Goal: Information Seeking & Learning: Find specific fact

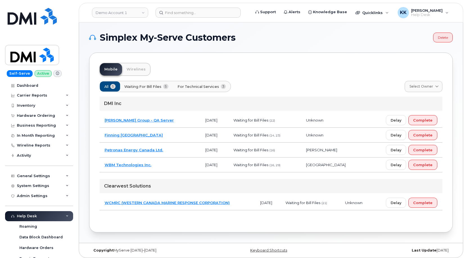
click at [198, 87] on span "For Technical Services" at bounding box center [198, 86] width 42 height 5
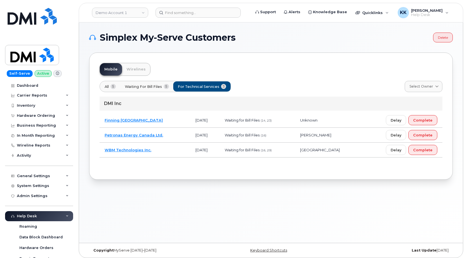
click at [114, 89] on span "5" at bounding box center [112, 86] width 5 height 5
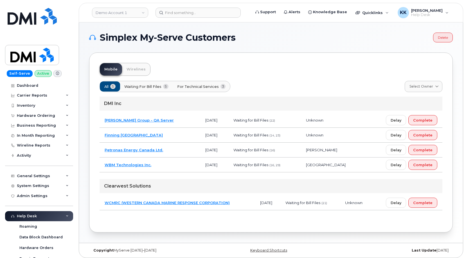
click at [174, 134] on td "Finning [GEOGRAPHIC_DATA]" at bounding box center [149, 135] width 101 height 15
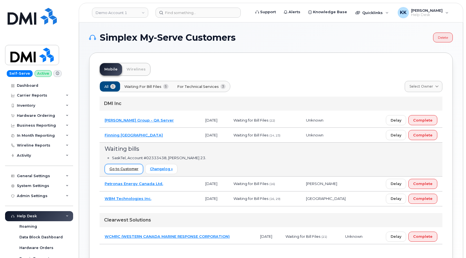
scroll to position [29, 0]
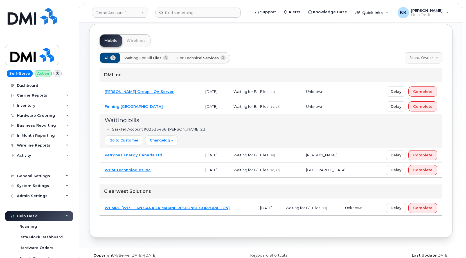
click at [167, 174] on td "WBM Technologies Inc." at bounding box center [149, 170] width 101 height 15
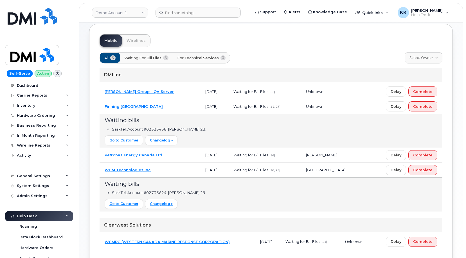
click at [178, 171] on td "WBM Technologies Inc." at bounding box center [149, 170] width 101 height 15
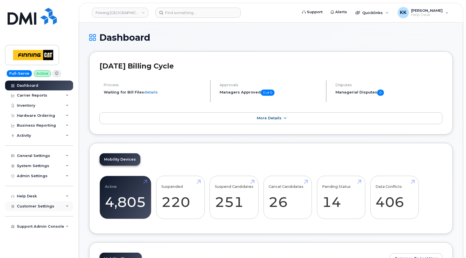
click at [29, 205] on span "Customer Settings" at bounding box center [35, 206] width 37 height 4
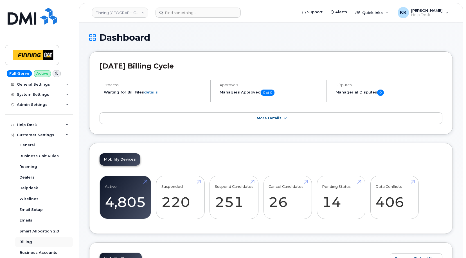
scroll to position [108, 0]
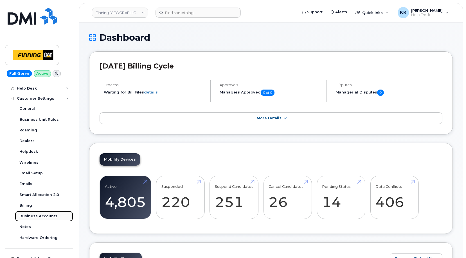
click at [35, 216] on div "Business Accounts" at bounding box center [38, 216] width 38 height 5
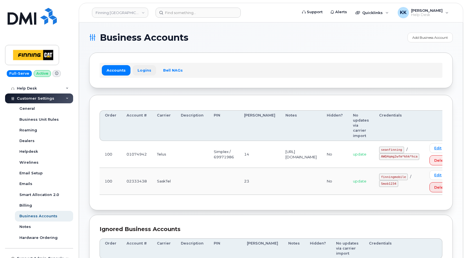
click at [142, 72] on link "Logins" at bounding box center [144, 70] width 23 height 10
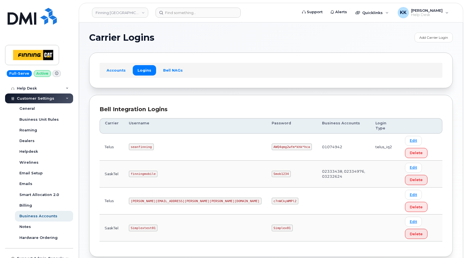
click at [139, 171] on code "finningmobile" at bounding box center [143, 174] width 29 height 7
click at [271, 171] on code "Smob1234" at bounding box center [280, 174] width 19 height 7
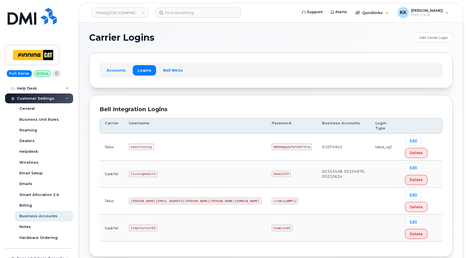
click at [271, 171] on code "Smob1234" at bounding box center [280, 174] width 19 height 7
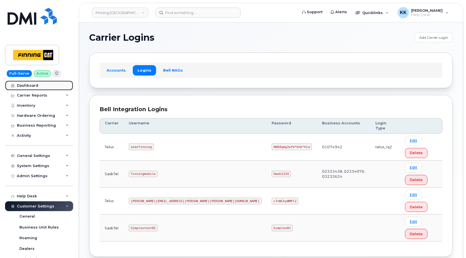
click at [37, 87] on link "Dashboard" at bounding box center [39, 86] width 68 height 10
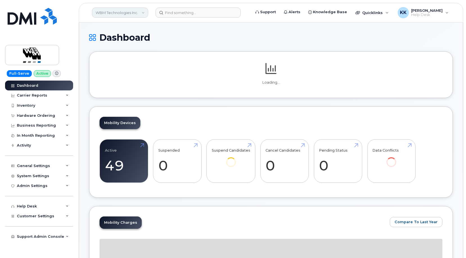
click at [106, 16] on link "WBM Technologies Inc." at bounding box center [120, 13] width 56 height 10
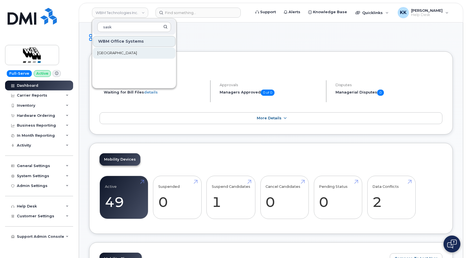
type input "sask"
click at [122, 51] on span "Saskatoon Health Region" at bounding box center [117, 53] width 40 height 6
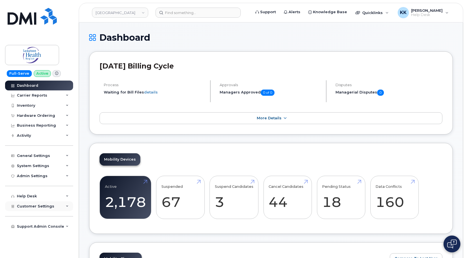
click at [42, 209] on div "Customer Settings" at bounding box center [39, 206] width 68 height 10
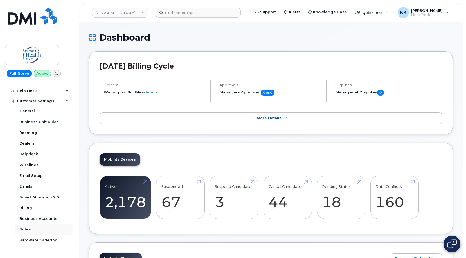
scroll to position [108, 0]
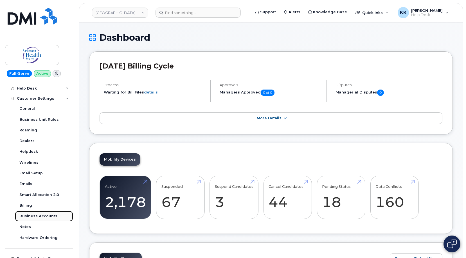
click at [36, 216] on div "Business Accounts" at bounding box center [38, 216] width 38 height 5
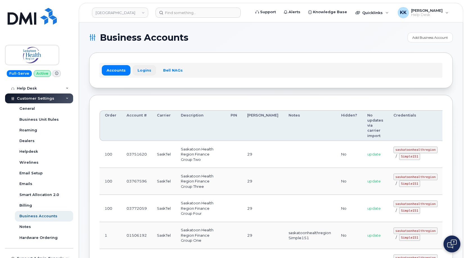
click at [138, 69] on link "Logins" at bounding box center [144, 70] width 23 height 10
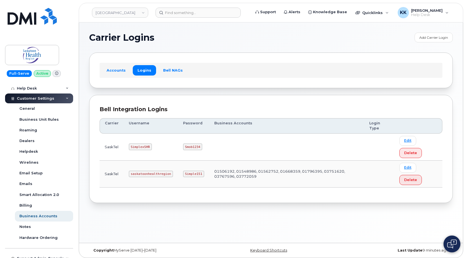
click at [149, 174] on code "saskatoonhealthregion" at bounding box center [151, 174] width 44 height 7
click at [195, 175] on code "Simple151" at bounding box center [193, 174] width 21 height 7
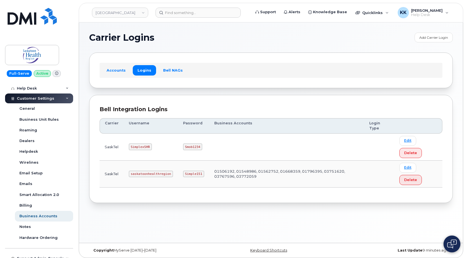
click at [195, 175] on code "Simple151" at bounding box center [193, 174] width 21 height 7
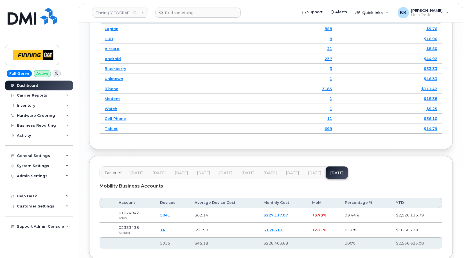
scroll to position [770, 0]
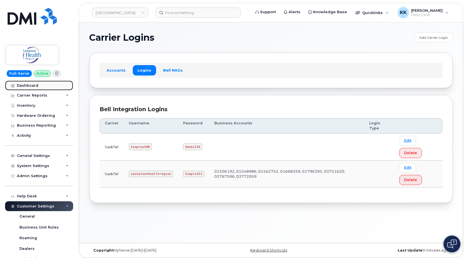
click at [31, 84] on div "Dashboard" at bounding box center [27, 85] width 21 height 4
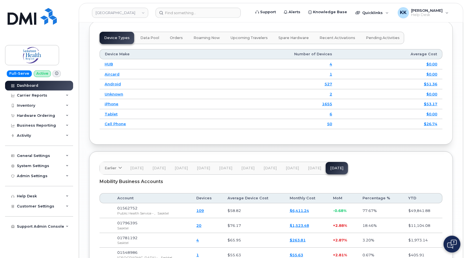
scroll to position [744, 0]
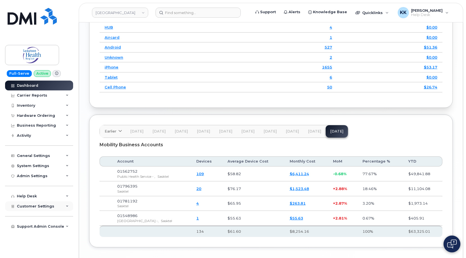
click at [31, 210] on div "Customer Settings" at bounding box center [39, 206] width 68 height 10
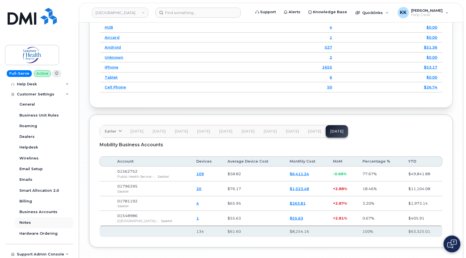
scroll to position [113, 0]
click at [41, 251] on div "Support Admin Console" at bounding box center [39, 253] width 68 height 10
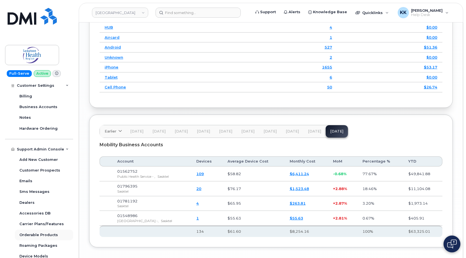
scroll to position [221, 0]
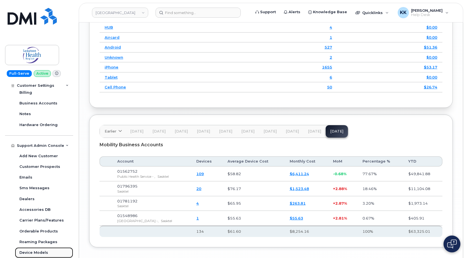
click at [38, 252] on div "Device Models" at bounding box center [33, 252] width 29 height 5
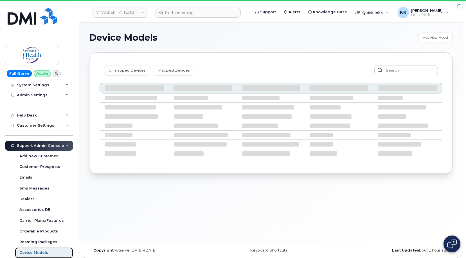
scroll to position [81, 0]
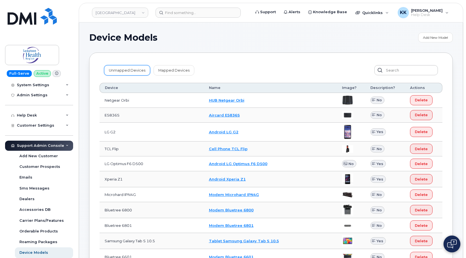
click at [130, 71] on link "Unmapped Devices" at bounding box center [127, 70] width 46 height 10
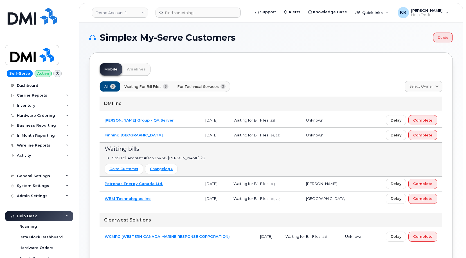
scroll to position [29, 0]
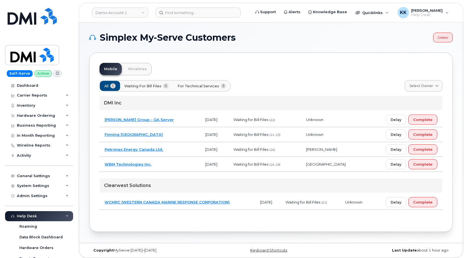
click at [207, 88] on span "For Technical Services" at bounding box center [198, 85] width 42 height 5
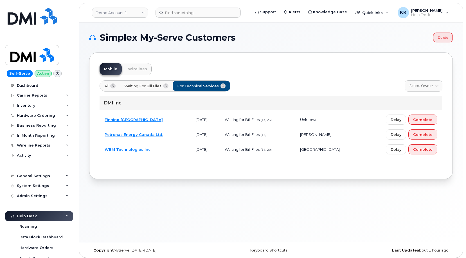
click at [167, 123] on td "Finning Canada" at bounding box center [144, 119] width 91 height 15
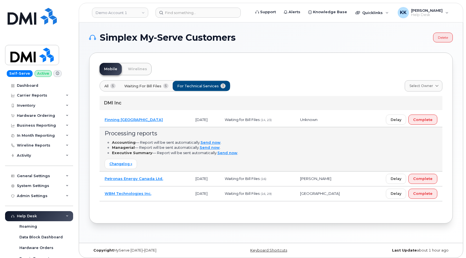
click at [167, 123] on td "Finning Canada" at bounding box center [144, 119] width 91 height 15
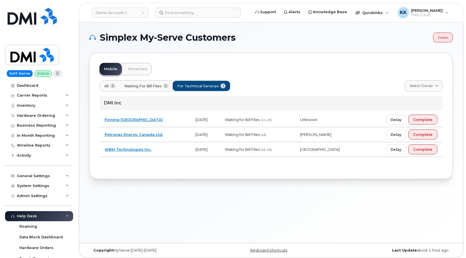
click at [168, 137] on td "Petronas Energy Canada Ltd." at bounding box center [144, 134] width 91 height 15
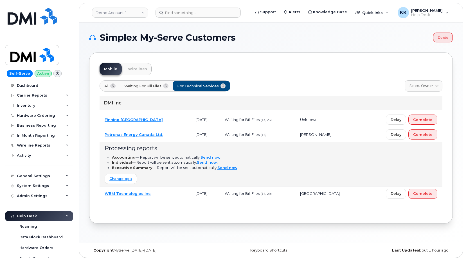
click at [168, 137] on td "Petronas Energy Canada Ltd." at bounding box center [144, 134] width 91 height 15
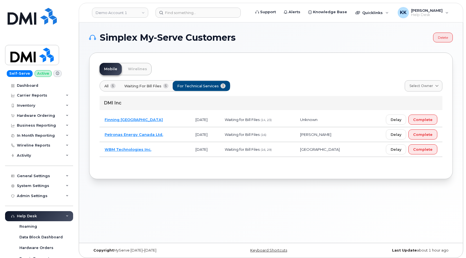
click at [170, 153] on td "WBM Technologies Inc." at bounding box center [144, 149] width 91 height 15
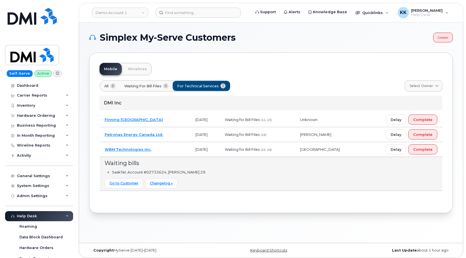
click at [170, 153] on td "WBM Technologies Inc." at bounding box center [144, 149] width 91 height 15
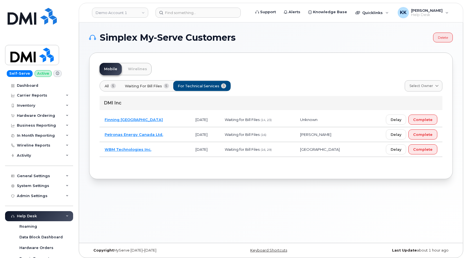
click at [173, 87] on button "All 5" at bounding box center [202, 86] width 58 height 10
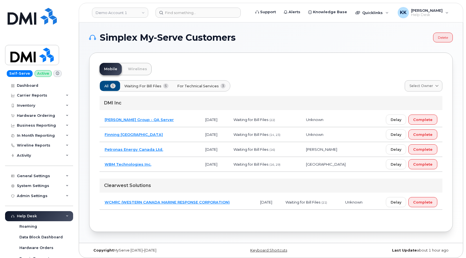
click at [169, 123] on td "[PERSON_NAME] Group - QA Server" at bounding box center [149, 119] width 101 height 15
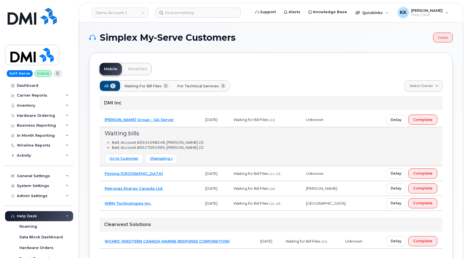
click at [170, 123] on td "[PERSON_NAME] Group - QA Server" at bounding box center [149, 119] width 101 height 15
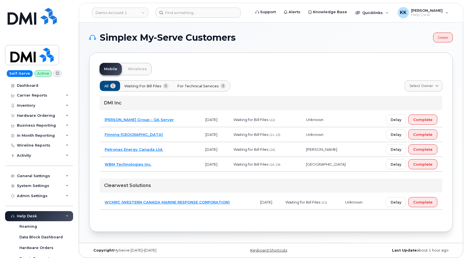
click at [239, 202] on td "WCMRC (WESTERN CANADA MARINE RESPONSE CORPORATION)" at bounding box center [176, 202] width 155 height 15
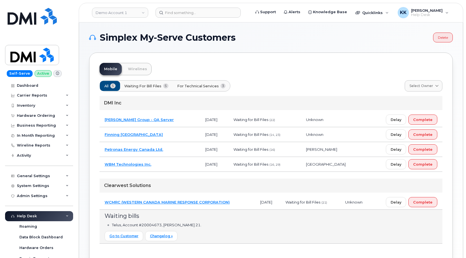
click at [239, 202] on td "WCMRC (WESTERN CANADA MARINE RESPONSE CORPORATION)" at bounding box center [176, 202] width 155 height 15
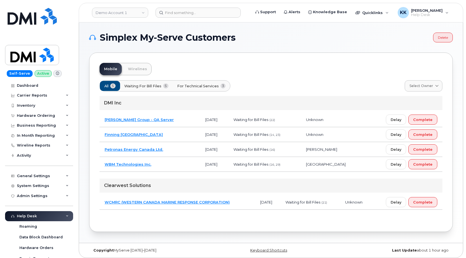
click at [239, 202] on td "WCMRC (WESTERN CANADA MARINE RESPONSE CORPORATION)" at bounding box center [176, 202] width 155 height 15
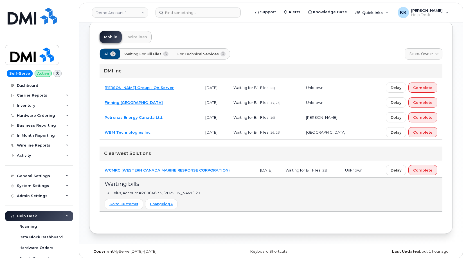
scroll to position [36, 0]
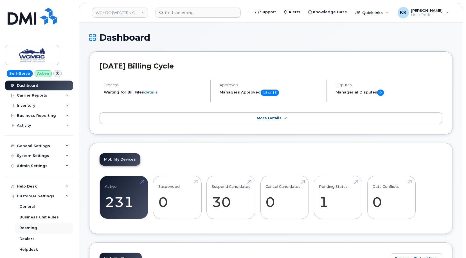
scroll to position [103, 0]
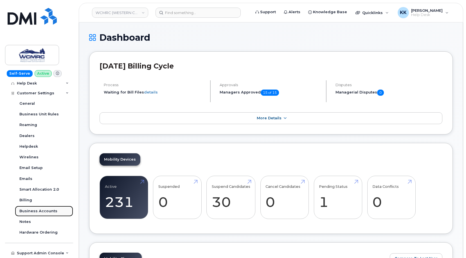
click at [41, 209] on div "Business Accounts" at bounding box center [38, 211] width 38 height 5
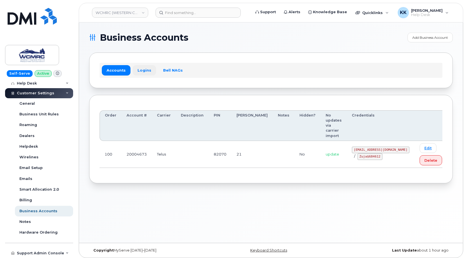
click at [142, 71] on link "Logins" at bounding box center [144, 70] width 23 height 10
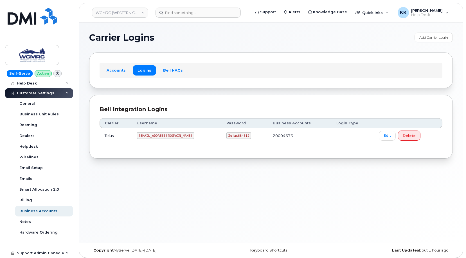
click at [152, 137] on code "ap@wcmrc.com" at bounding box center [166, 135] width 58 height 7
click at [226, 136] on code "Zuja$684612" at bounding box center [238, 135] width 25 height 7
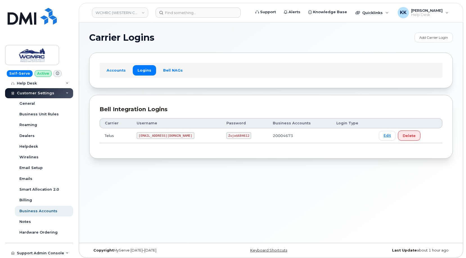
click at [226, 136] on code "Zuja$684612" at bounding box center [238, 135] width 25 height 7
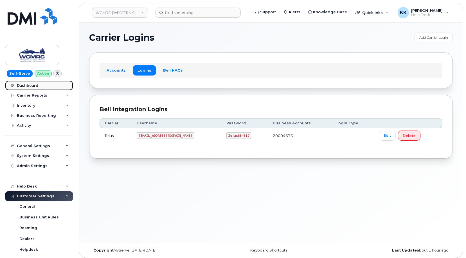
click at [36, 83] on link "Dashboard" at bounding box center [39, 86] width 68 height 10
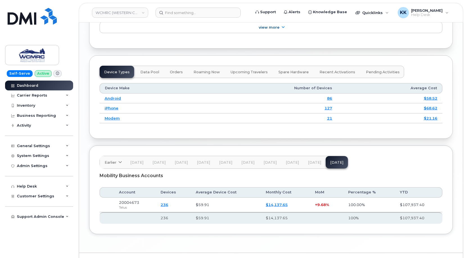
scroll to position [660, 0]
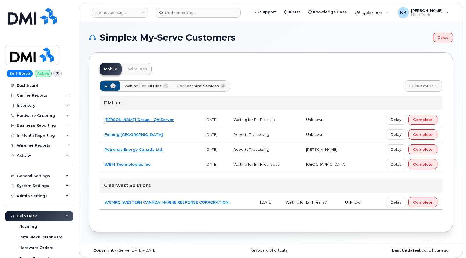
click at [244, 206] on td "WCMRC (WESTERN CANADA MARINE RESPONSE CORPORATION)" at bounding box center [176, 202] width 155 height 15
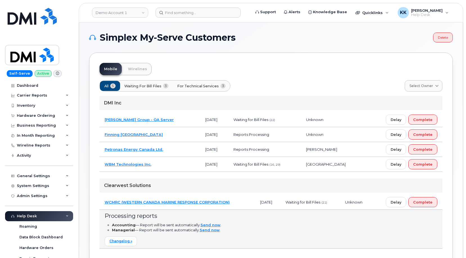
click at [244, 206] on td "WCMRC (WESTERN CANADA MARINE RESPONSE CORPORATION)" at bounding box center [176, 202] width 155 height 15
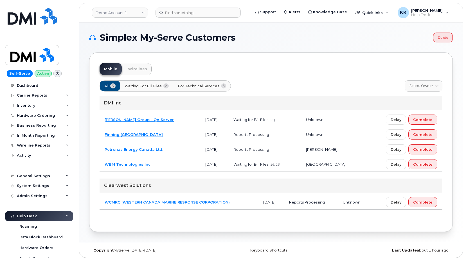
click at [143, 89] on button "Waiting for Bill Files 2" at bounding box center [147, 86] width 54 height 10
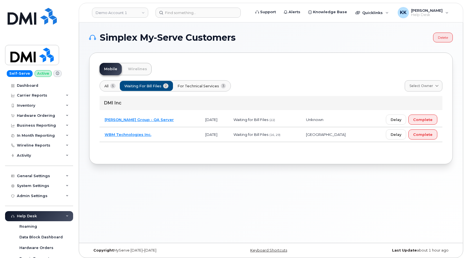
click at [193, 86] on span "For Technical Services" at bounding box center [198, 85] width 42 height 5
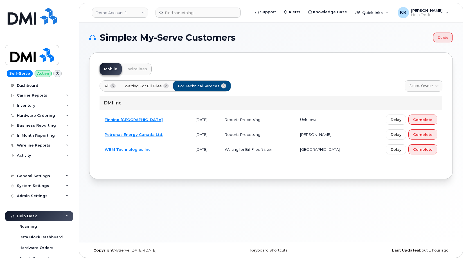
click at [133, 91] on button "Waiting for Bill Files 2" at bounding box center [147, 86] width 54 height 10
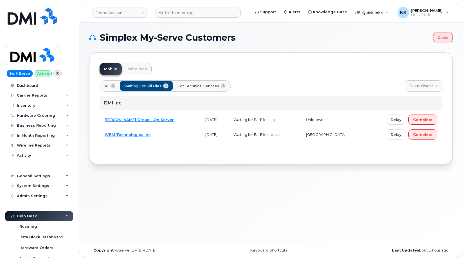
click at [200, 87] on span "For Technical Services" at bounding box center [198, 85] width 42 height 5
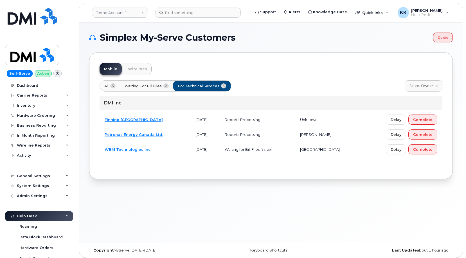
click at [156, 87] on span "Waiting for Bill Files" at bounding box center [142, 85] width 37 height 5
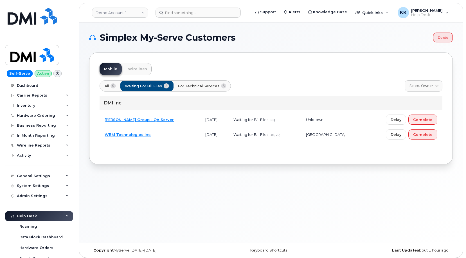
click at [106, 88] on span "All" at bounding box center [107, 85] width 4 height 5
